Goal: Information Seeking & Learning: Find specific fact

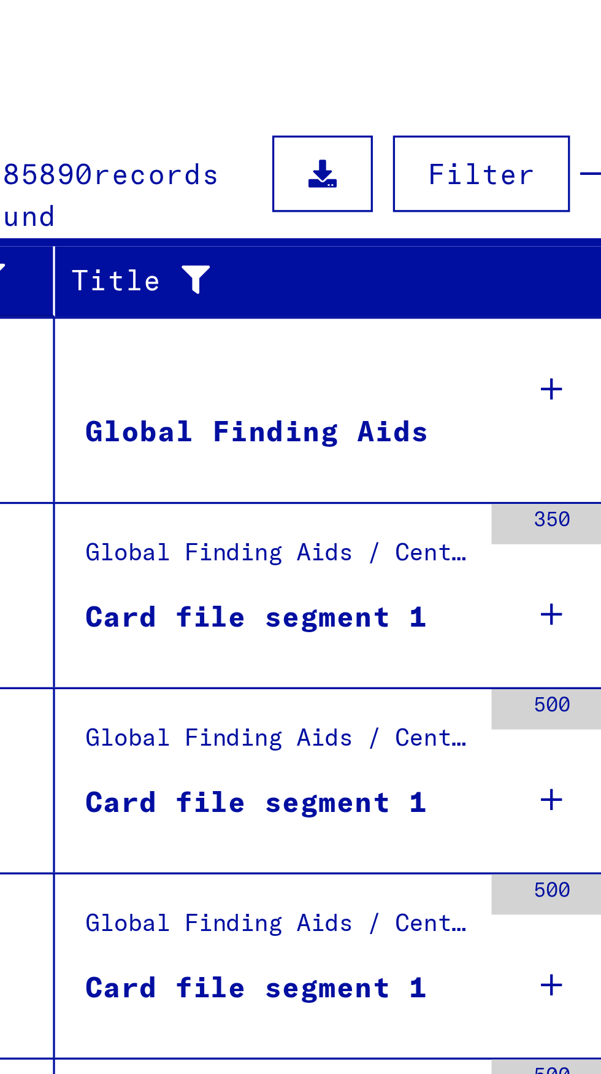
click at [265, 432] on div "350" at bounding box center [261, 422] width 37 height 55
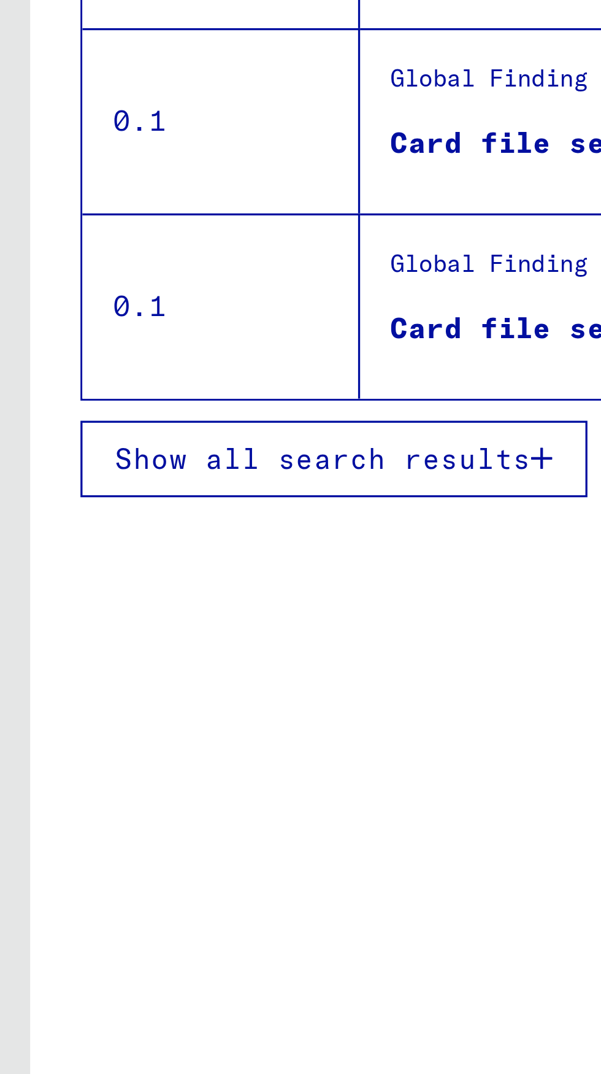
scroll to position [17, 0]
click at [123, 633] on span "Show all search results" at bounding box center [98, 638] width 127 height 11
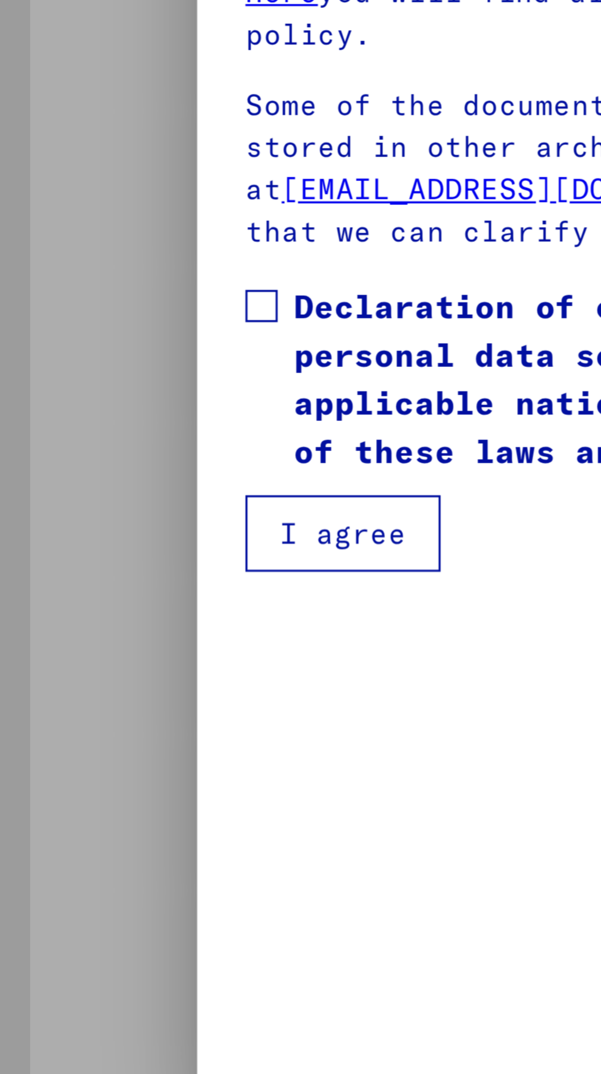
type input "********"
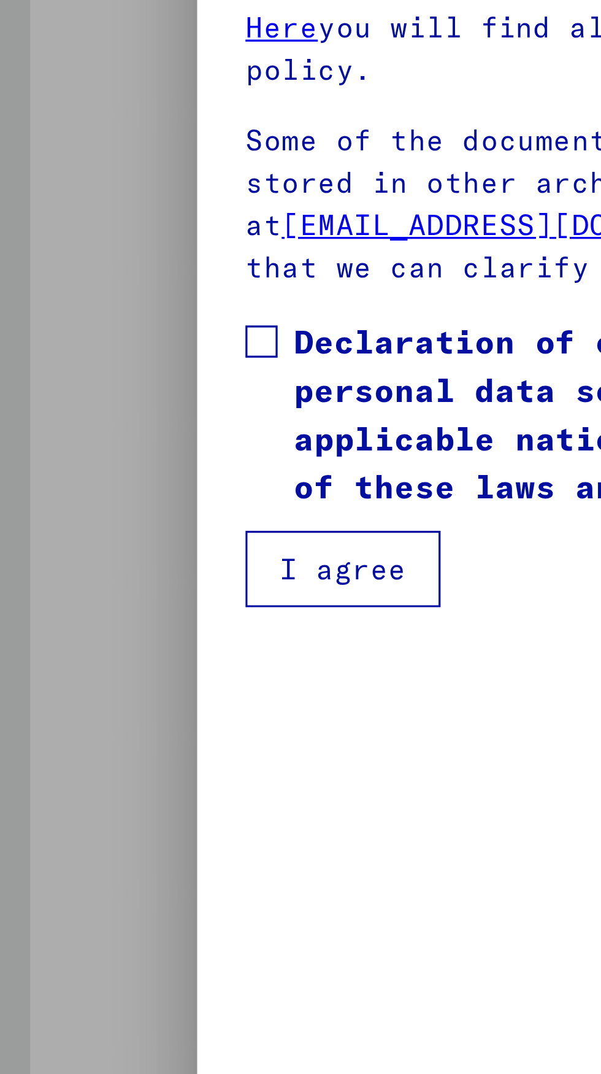
scroll to position [0, 0]
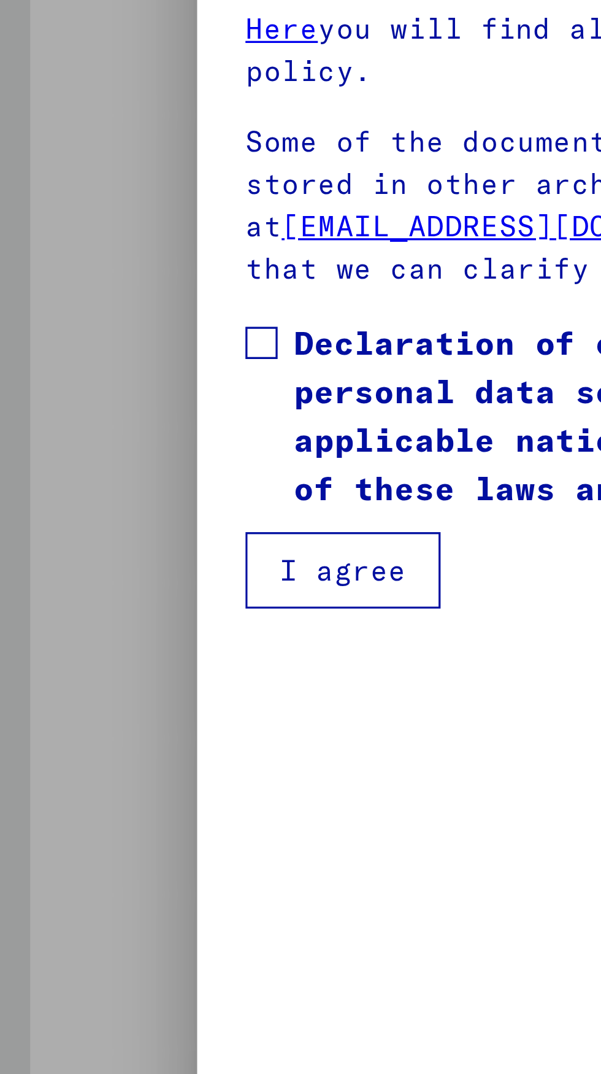
click at [80, 604] on label "Declaration of consent: I hereby declare my consent to using sensitive personal…" at bounding box center [301, 614] width 452 height 59
click at [107, 650] on button "I agree" at bounding box center [105, 661] width 60 height 23
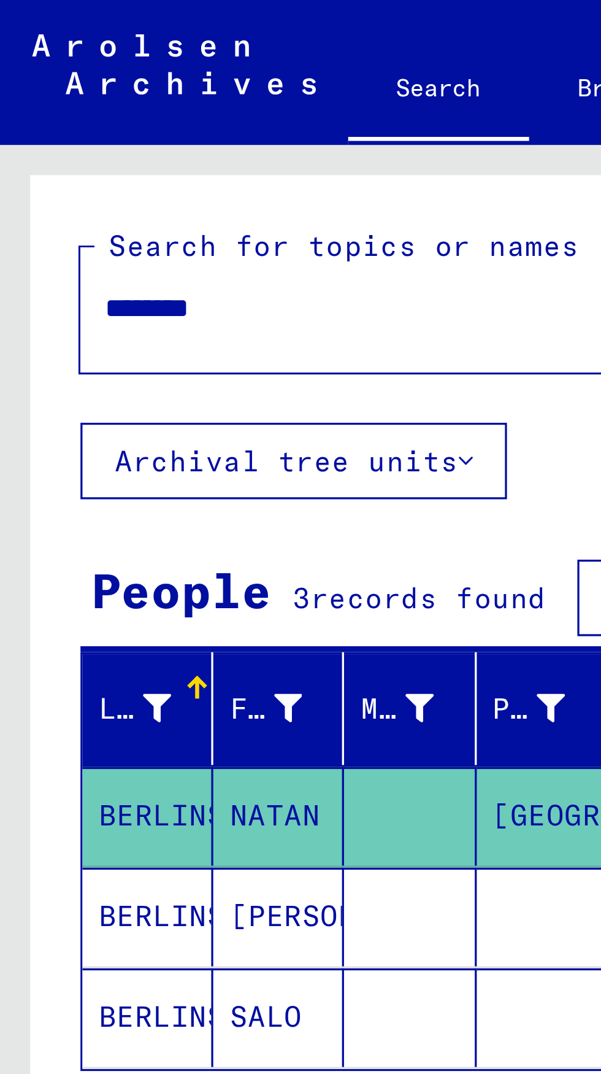
scroll to position [68, 0]
click at [47, 264] on mat-cell "BERLINSKI" at bounding box center [45, 279] width 40 height 30
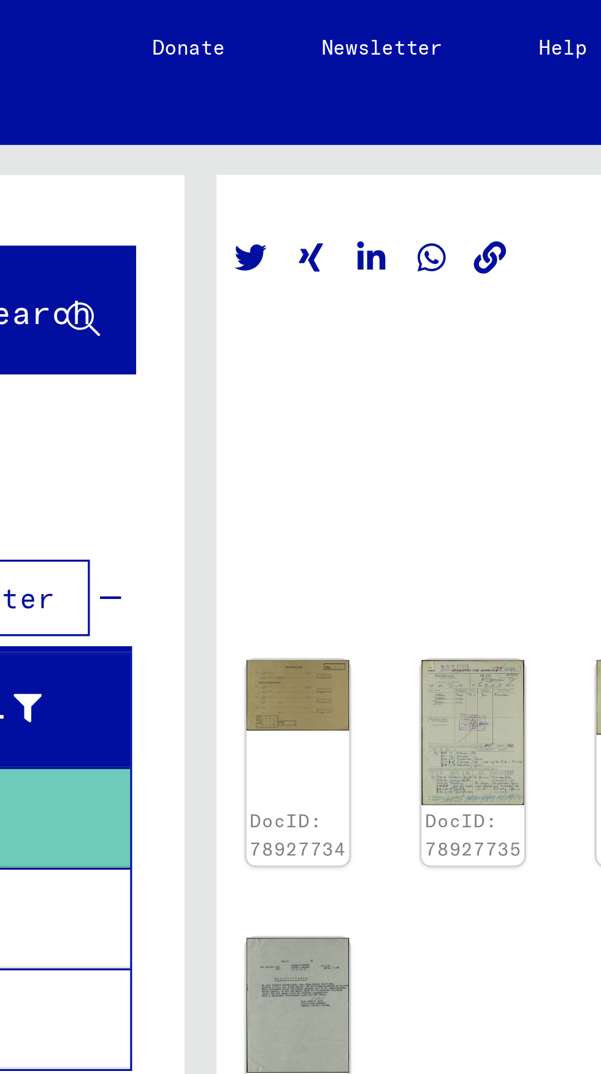
scroll to position [0, 35]
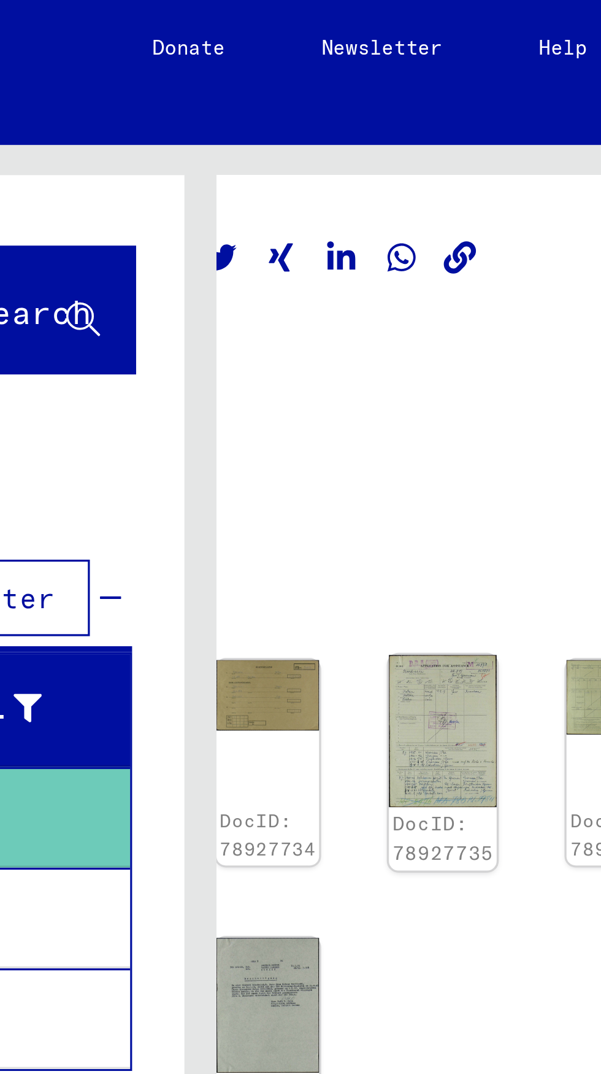
click at [369, 200] on img at bounding box center [374, 223] width 33 height 46
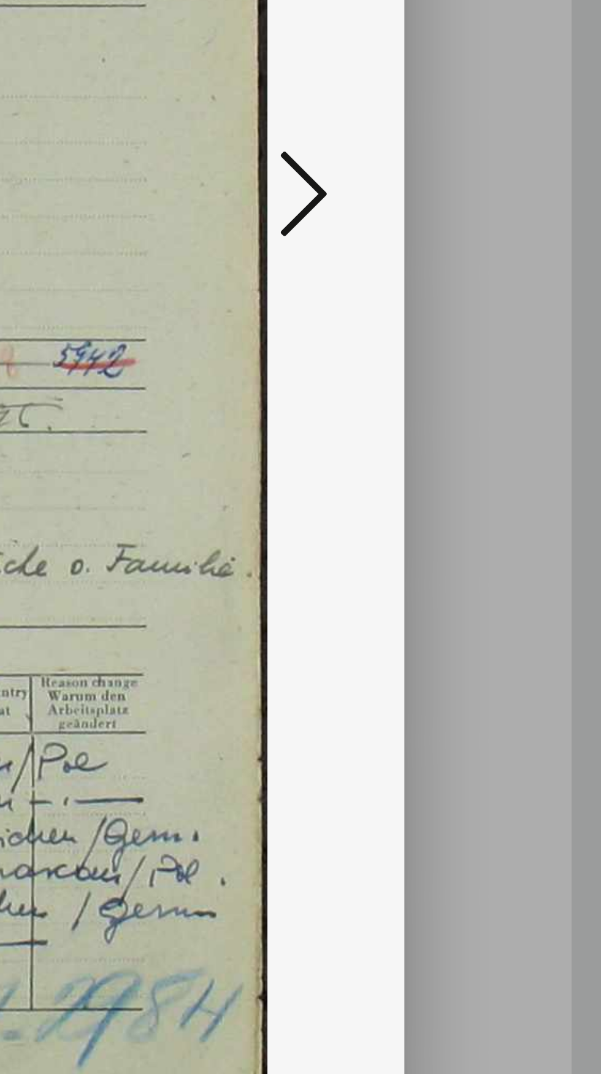
click at [521, 548] on button at bounding box center [511, 547] width 22 height 35
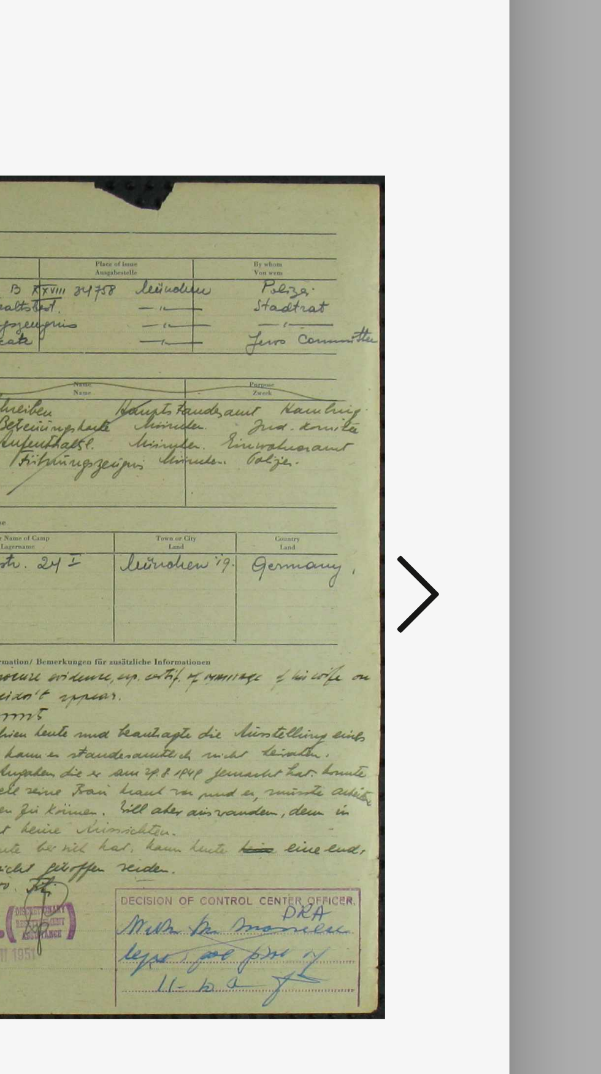
click at [507, 554] on icon at bounding box center [510, 545] width 15 height 29
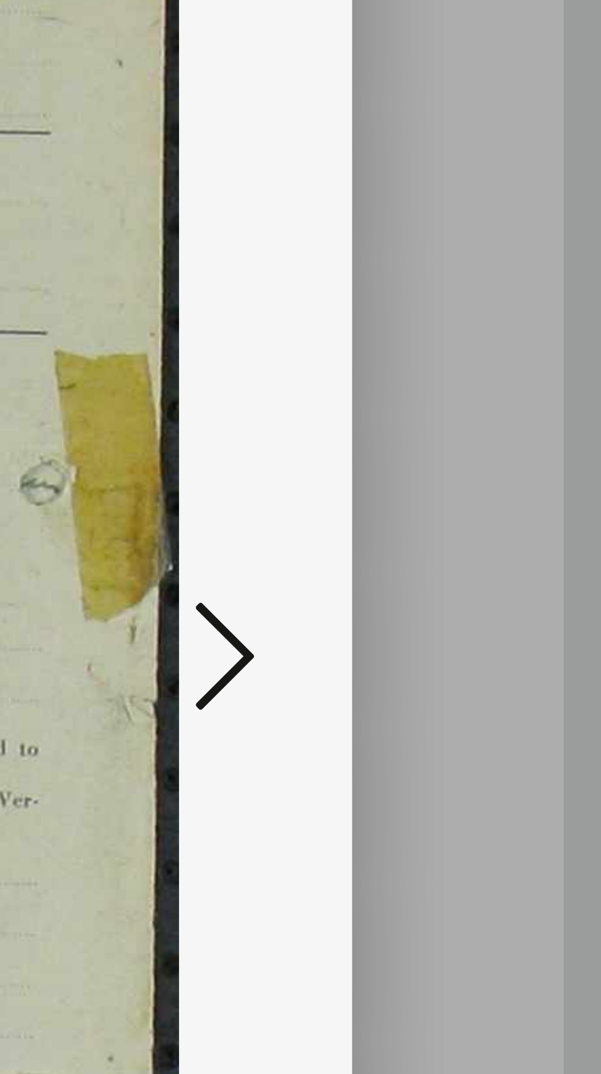
click at [513, 549] on icon at bounding box center [510, 545] width 15 height 29
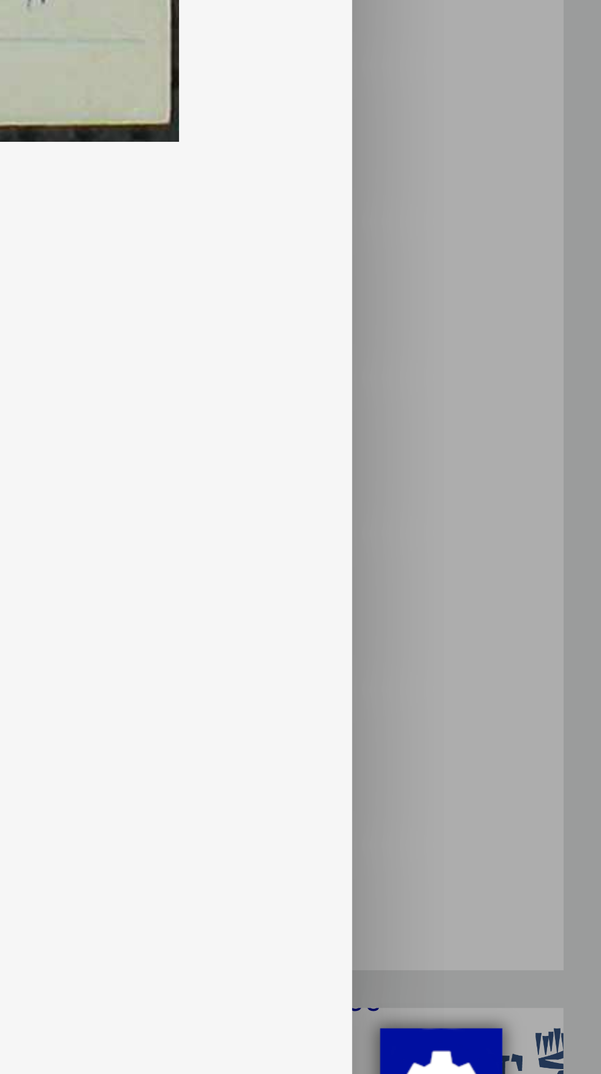
scroll to position [0, 0]
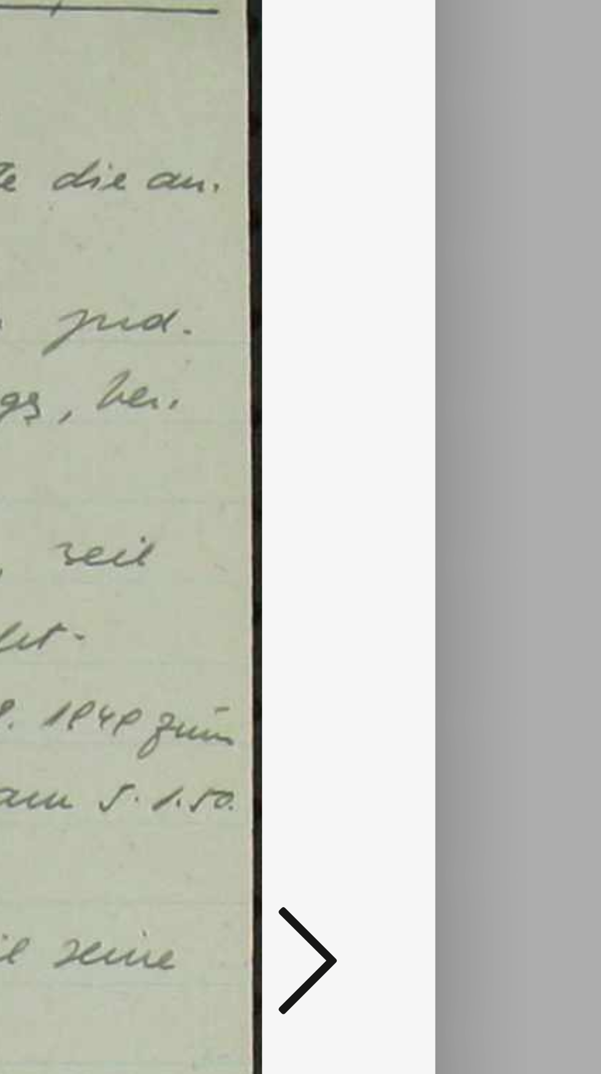
click at [512, 555] on icon at bounding box center [510, 545] width 15 height 29
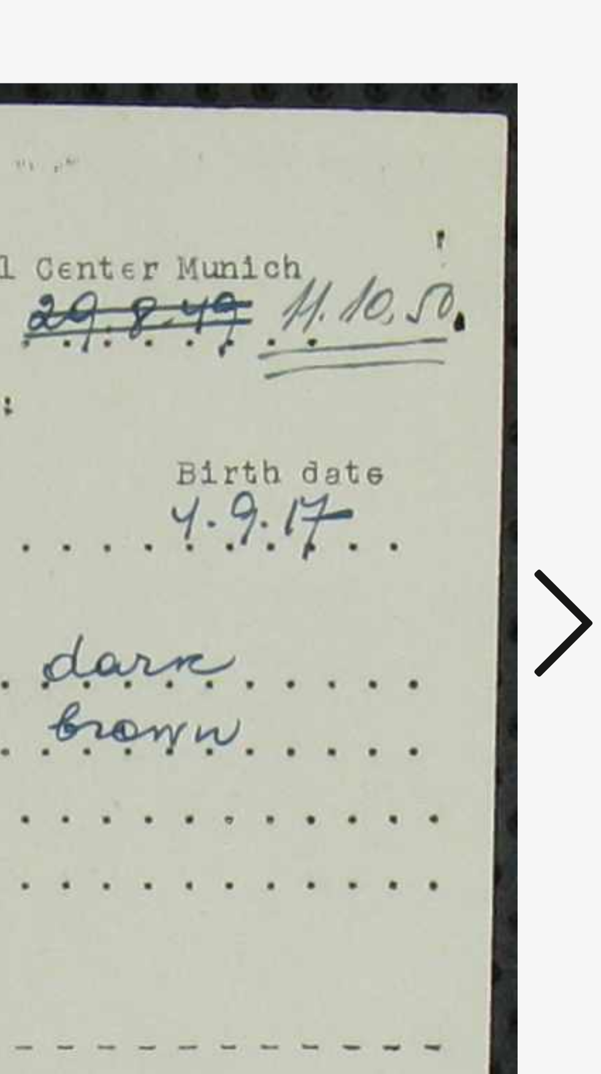
click at [511, 557] on icon at bounding box center [510, 545] width 15 height 29
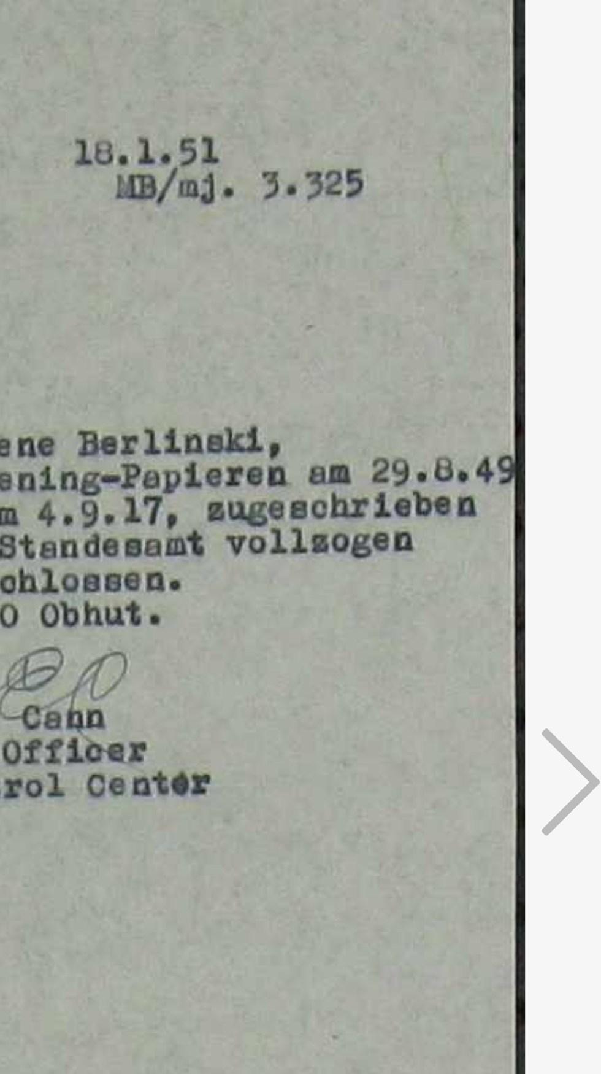
click at [493, 633] on img at bounding box center [301, 547] width 398 height 1045
